Goal: Information Seeking & Learning: Check status

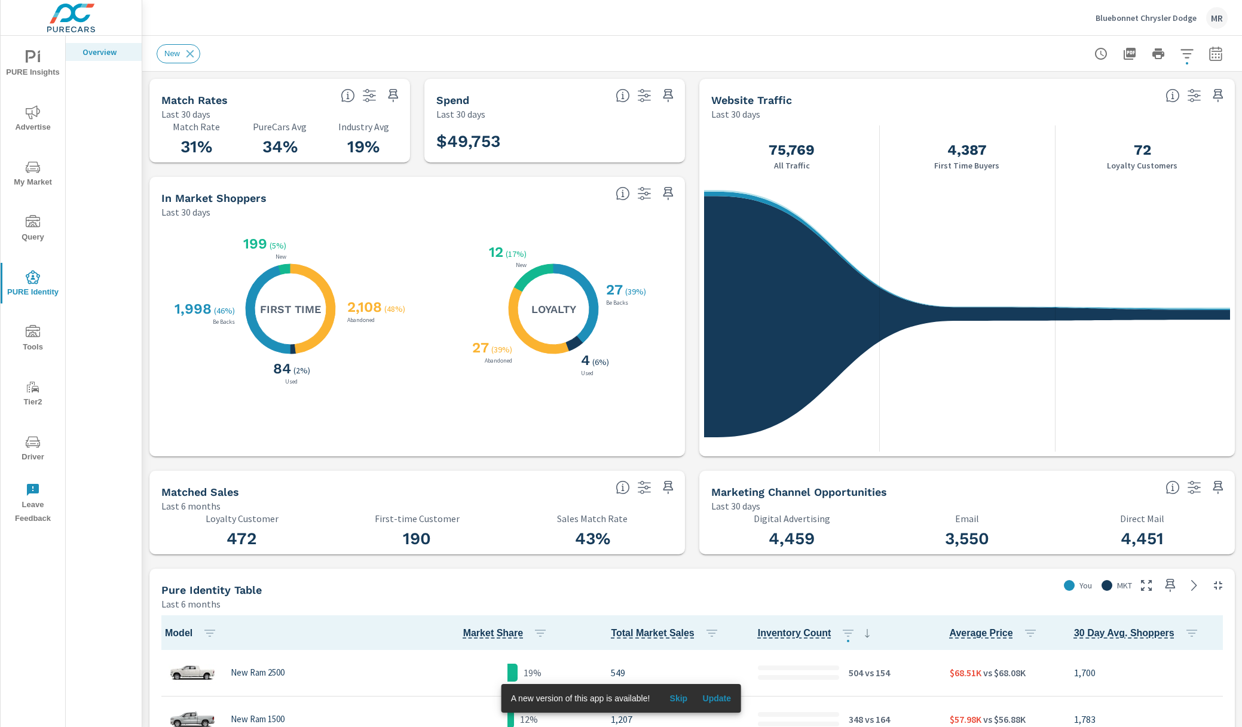
scroll to position [140, 0]
click at [681, 693] on span "Skip" at bounding box center [678, 698] width 29 height 11
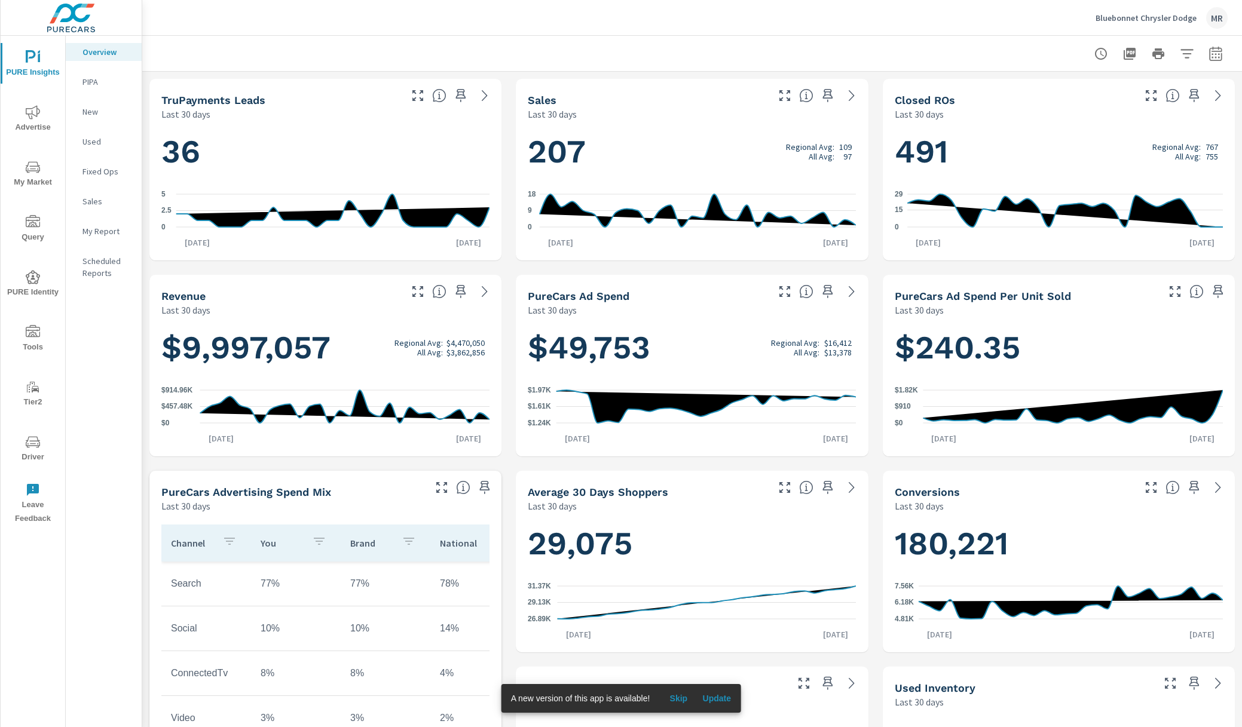
scroll to position [1, 0]
drag, startPoint x: 687, startPoint y: 697, endPoint x: 704, endPoint y: 536, distance: 161.7
click at [687, 696] on span "Skip" at bounding box center [678, 698] width 29 height 11
